Goal: Information Seeking & Learning: Find specific fact

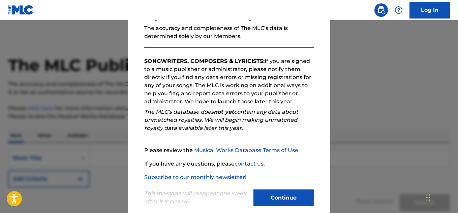
scroll to position [95, 0]
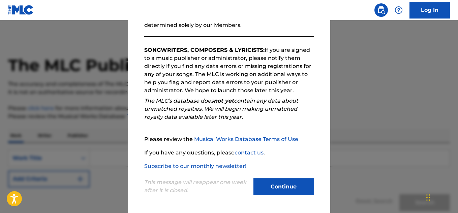
click at [276, 184] on button "Continue" at bounding box center [283, 187] width 61 height 17
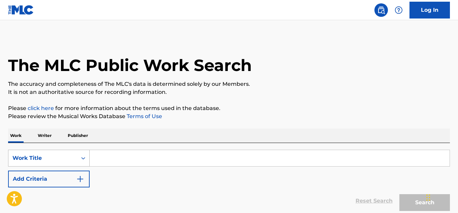
click at [59, 160] on div "Work Title" at bounding box center [42, 158] width 61 height 8
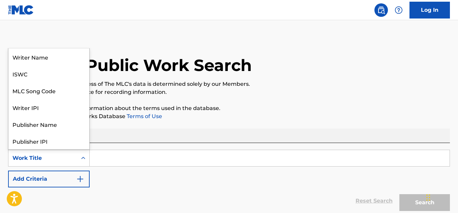
scroll to position [34, 0]
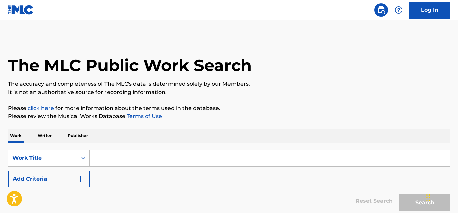
click at [113, 163] on input "Search Form" at bounding box center [270, 158] width 360 height 16
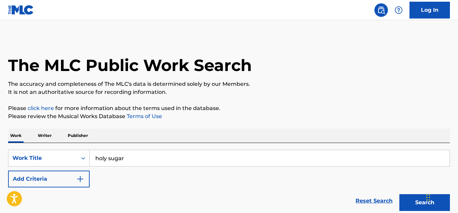
click at [399, 194] on button "Search" at bounding box center [424, 202] width 51 height 17
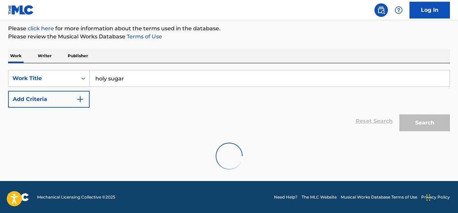
scroll to position [80, 0]
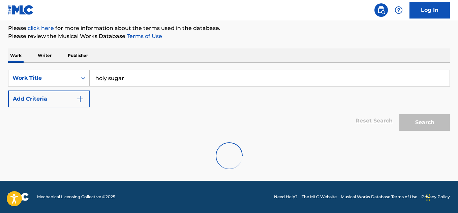
click at [213, 78] on input "holy sugar" at bounding box center [270, 78] width 360 height 16
drag, startPoint x: 54, startPoint y: 2, endPoint x: 56, endPoint y: 28, distance: 26.0
click at [56, 28] on p "Please click here for more information about the terms used in the database." at bounding box center [229, 28] width 442 height 8
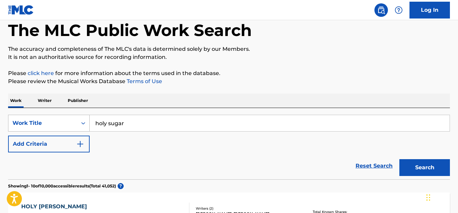
scroll to position [56, 0]
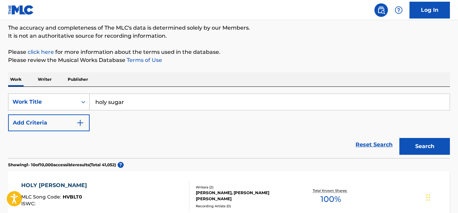
click at [55, 96] on div "Work Title" at bounding box center [42, 102] width 69 height 13
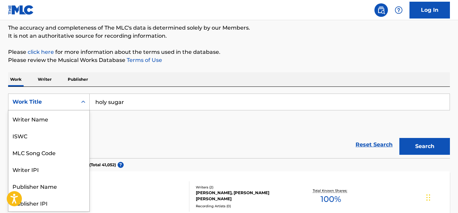
scroll to position [34, 0]
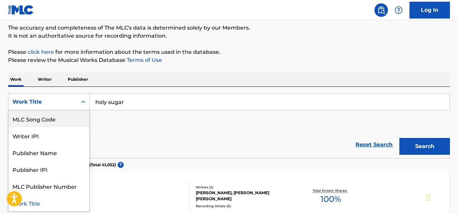
click at [115, 101] on input "holy sugar" at bounding box center [270, 102] width 360 height 16
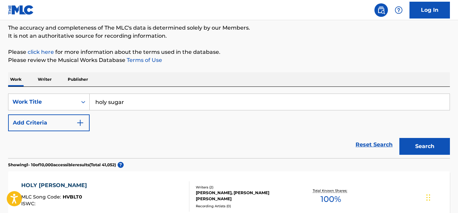
click at [115, 101] on input "holy sugar" at bounding box center [270, 102] width 360 height 16
type input "x-rated"
click at [52, 125] on button "Add Criteria" at bounding box center [49, 123] width 82 height 17
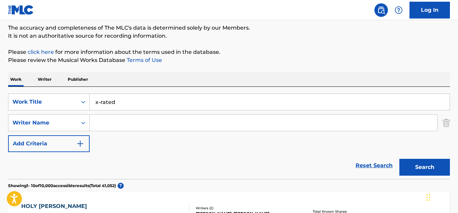
click at [54, 133] on div "SearchWithCriteria029ed08e-5461-4be2-b057-7b137e5909ea Work Title x-rated Searc…" at bounding box center [229, 123] width 442 height 59
click at [106, 123] on input "Search Form" at bounding box center [263, 123] width 347 height 16
click at [132, 125] on input "tord oev" at bounding box center [263, 123] width 347 height 16
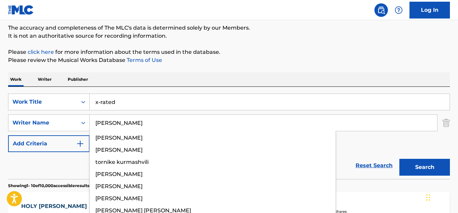
click at [118, 122] on input "[PERSON_NAME]" at bounding box center [263, 123] width 347 height 16
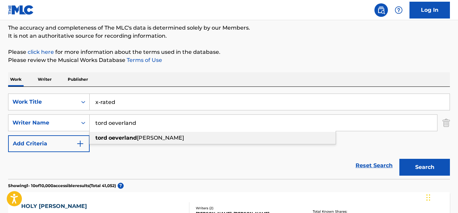
click at [131, 137] on strong "oeverland" at bounding box center [122, 138] width 28 height 6
type input "[PERSON_NAME]"
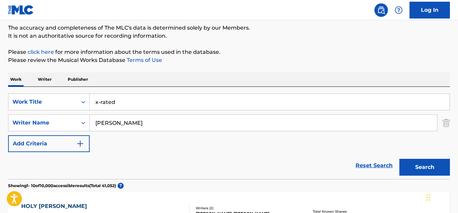
click at [430, 163] on button "Search" at bounding box center [424, 167] width 51 height 17
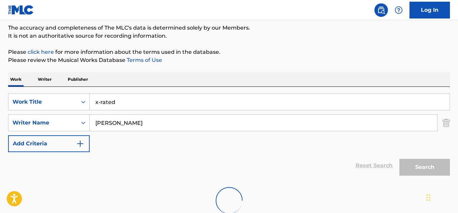
scroll to position [79, 0]
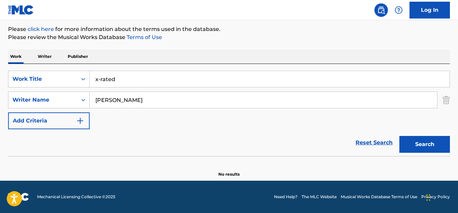
click at [117, 83] on input "x-rated" at bounding box center [270, 79] width 360 height 16
click at [447, 95] on img "Search Form" at bounding box center [445, 100] width 7 height 17
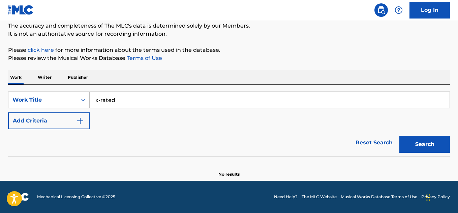
scroll to position [58, 0]
click at [68, 97] on div "Work Title" at bounding box center [42, 100] width 61 height 8
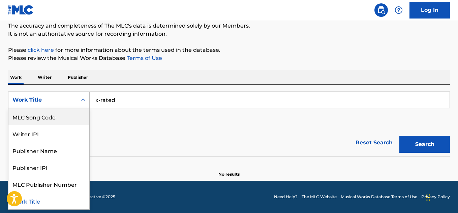
scroll to position [0, 0]
